Goal: Information Seeking & Learning: Check status

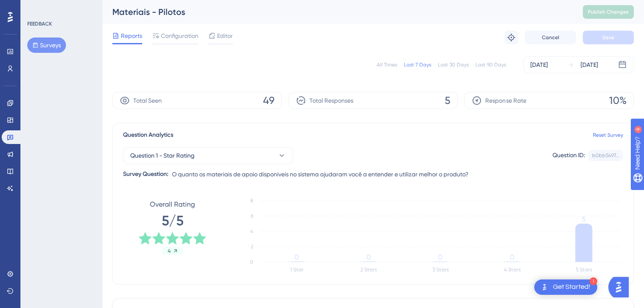
drag, startPoint x: 161, startPoint y: 178, endPoint x: 90, endPoint y: 319, distance: 158.1
